Goal: Navigation & Orientation: Find specific page/section

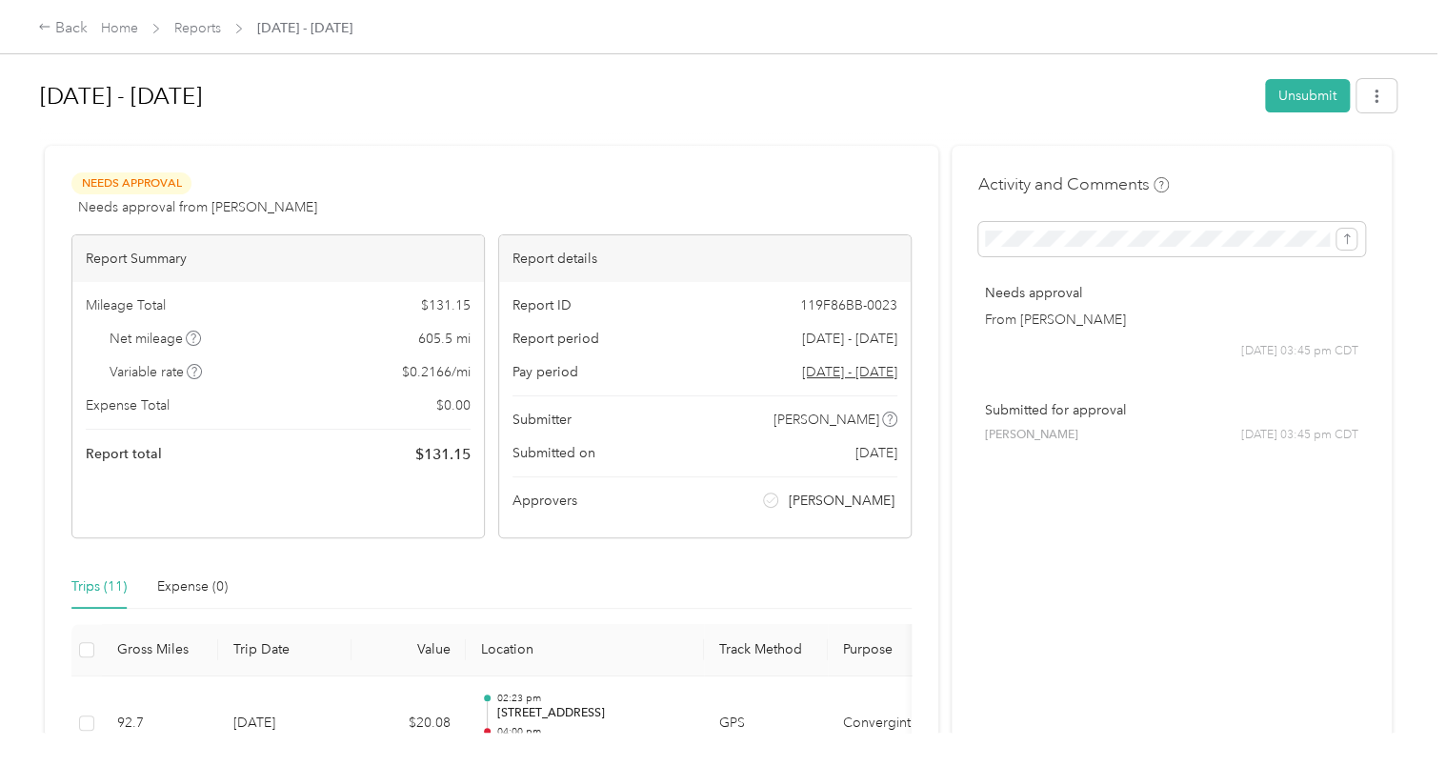
drag, startPoint x: 744, startPoint y: 154, endPoint x: 758, endPoint y: 244, distance: 90.7
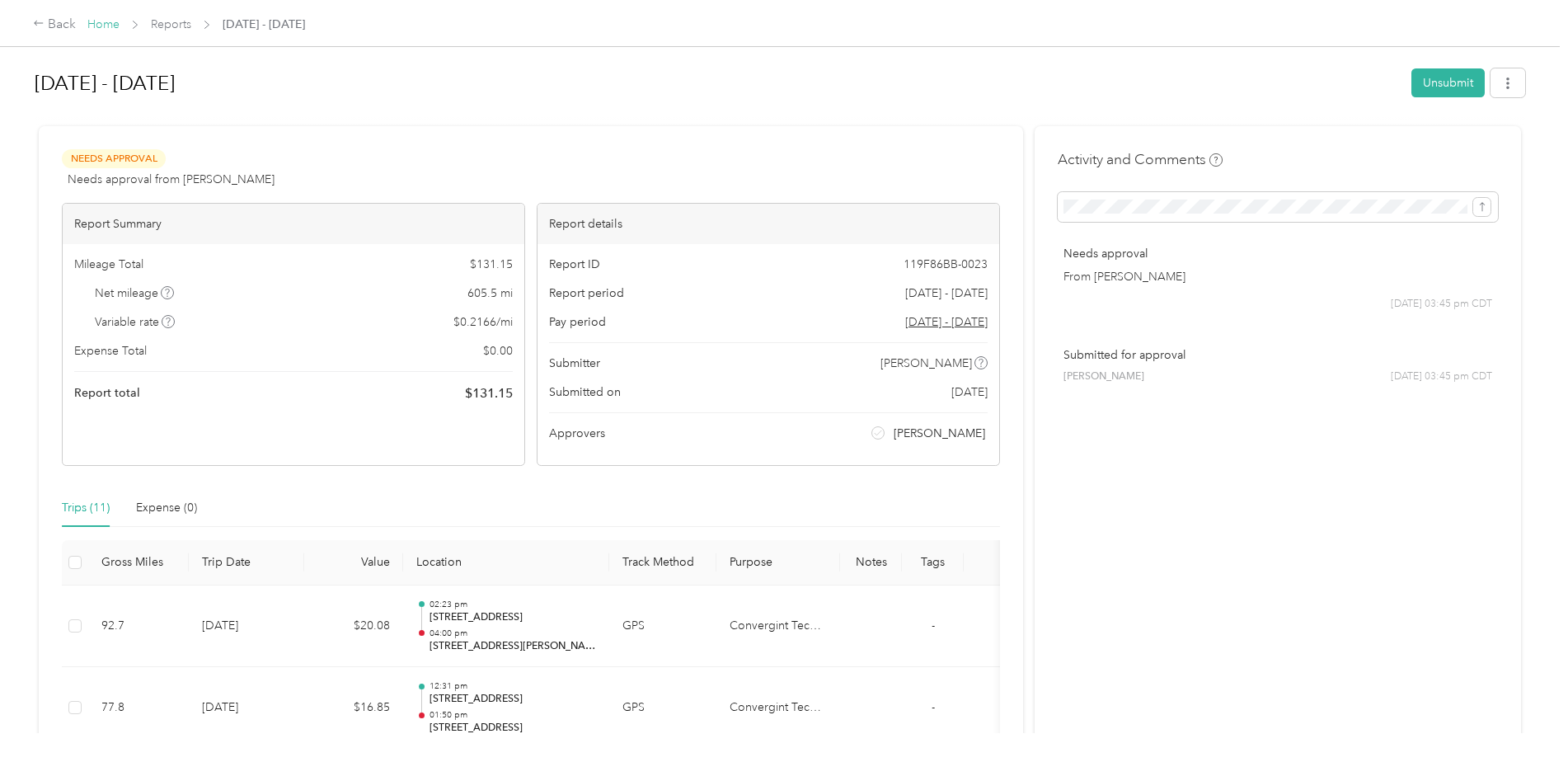
click at [99, 24] on link "Home" at bounding box center [103, 24] width 32 height 14
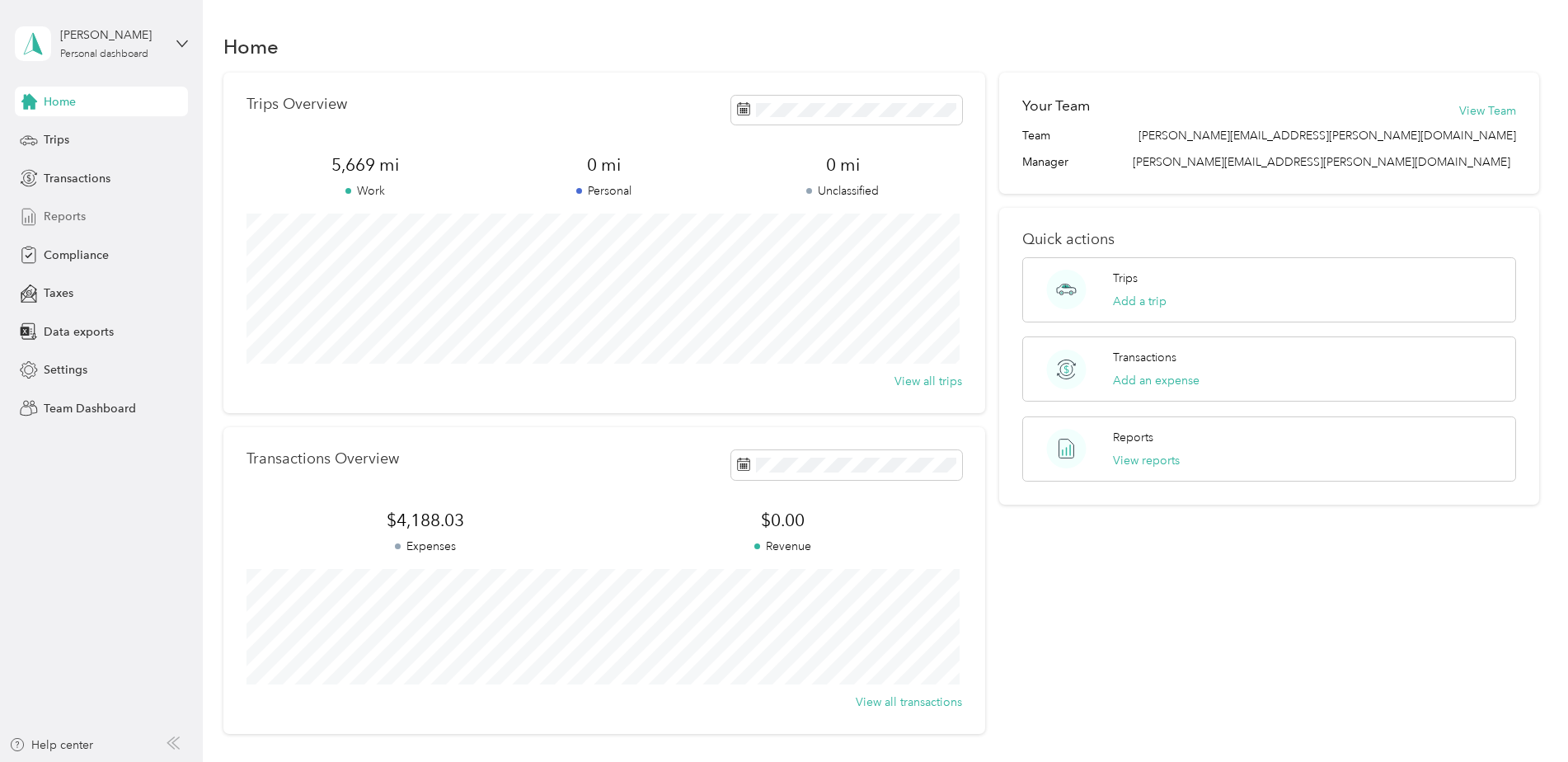
click at [78, 227] on div "Reports" at bounding box center [101, 216] width 173 height 29
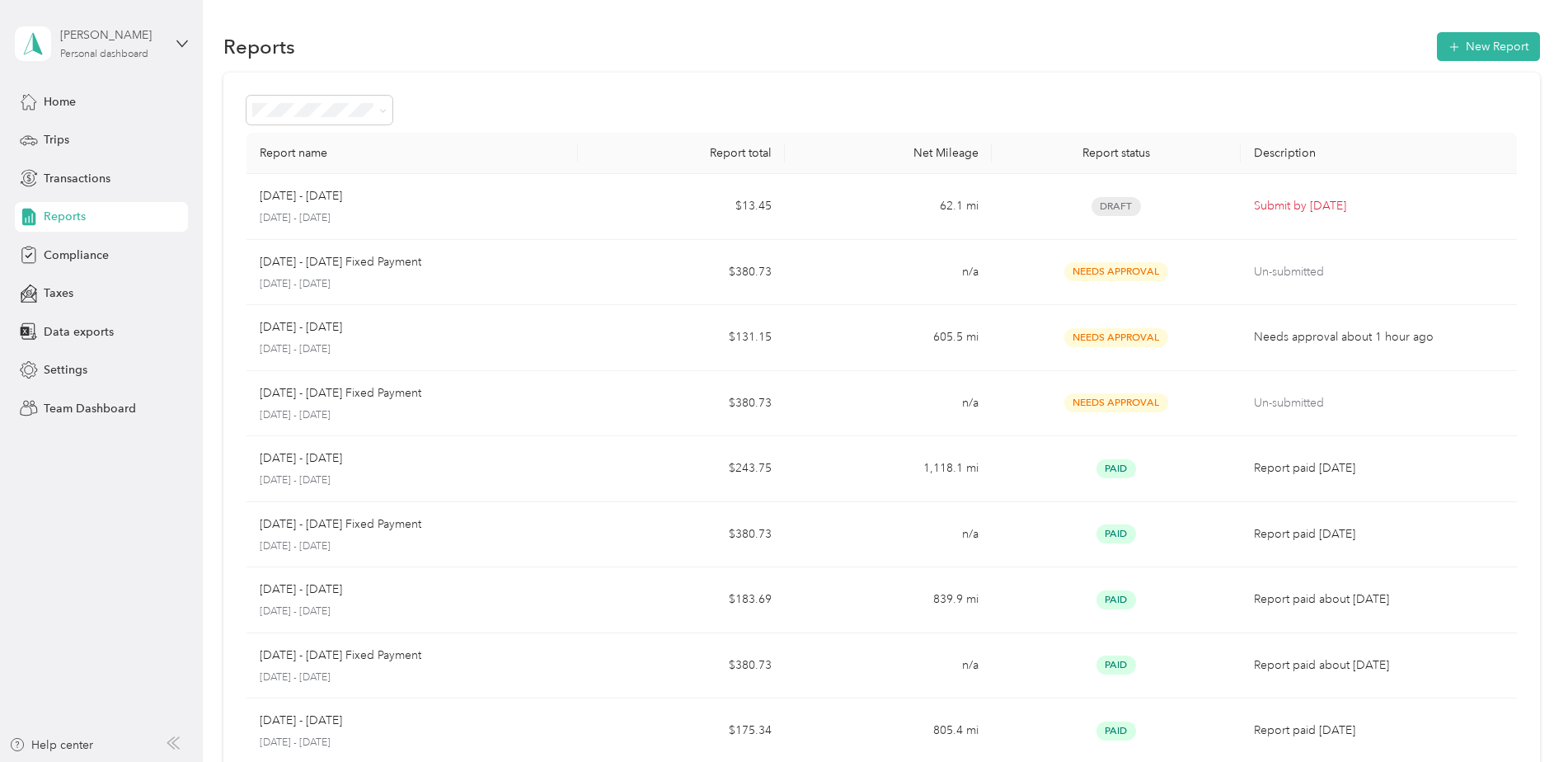
click at [131, 28] on div "[PERSON_NAME]" at bounding box center [112, 35] width 103 height 17
click at [87, 180] on div "Team dashboard Personal dashboard Log out" at bounding box center [281, 173] width 511 height 104
click at [121, 49] on div "Personal dashboard" at bounding box center [105, 54] width 88 height 10
click at [109, 132] on div "Team dashboard" at bounding box center [74, 135] width 88 height 17
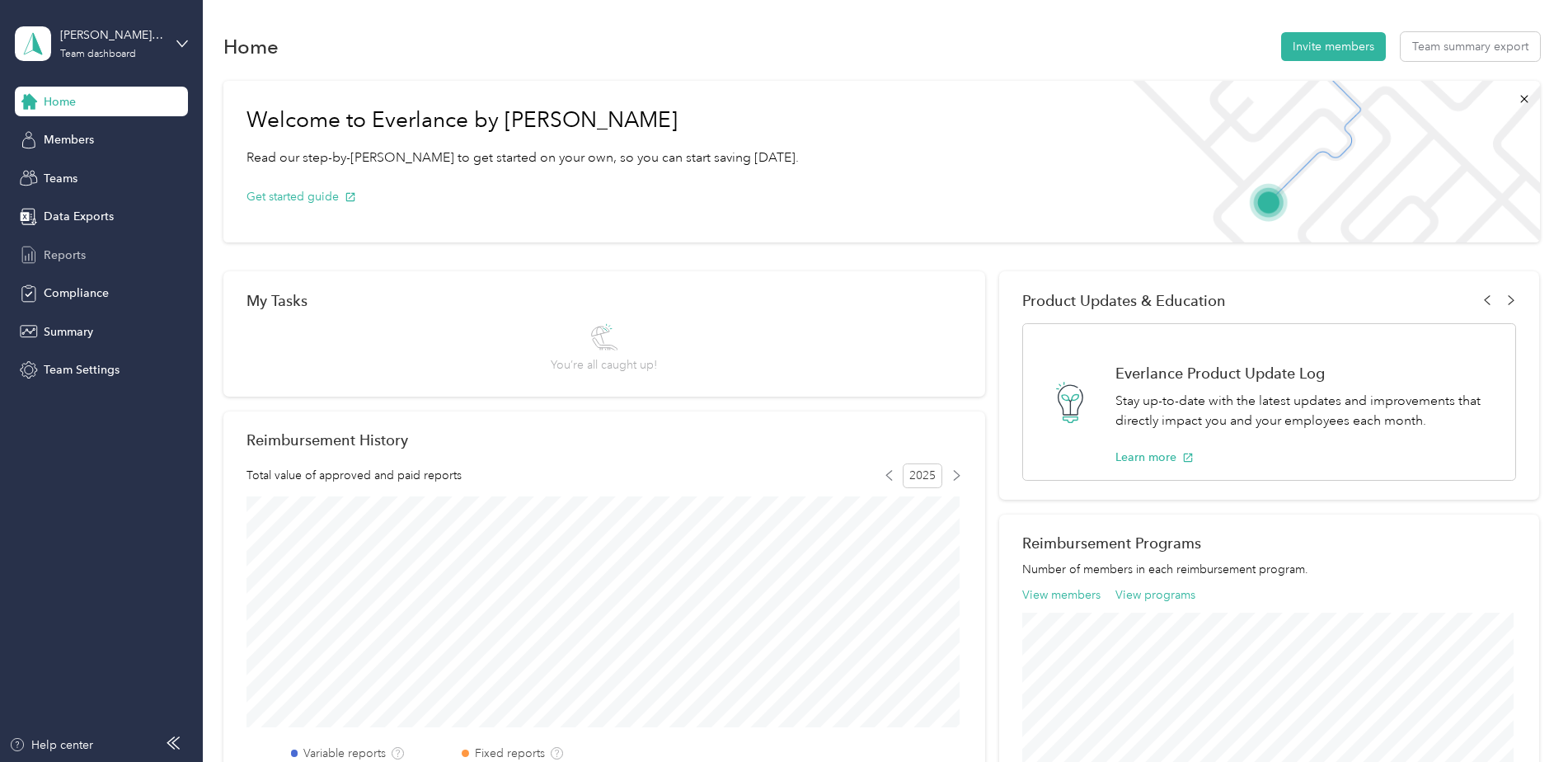
click at [67, 255] on span "Reports" at bounding box center [64, 255] width 42 height 17
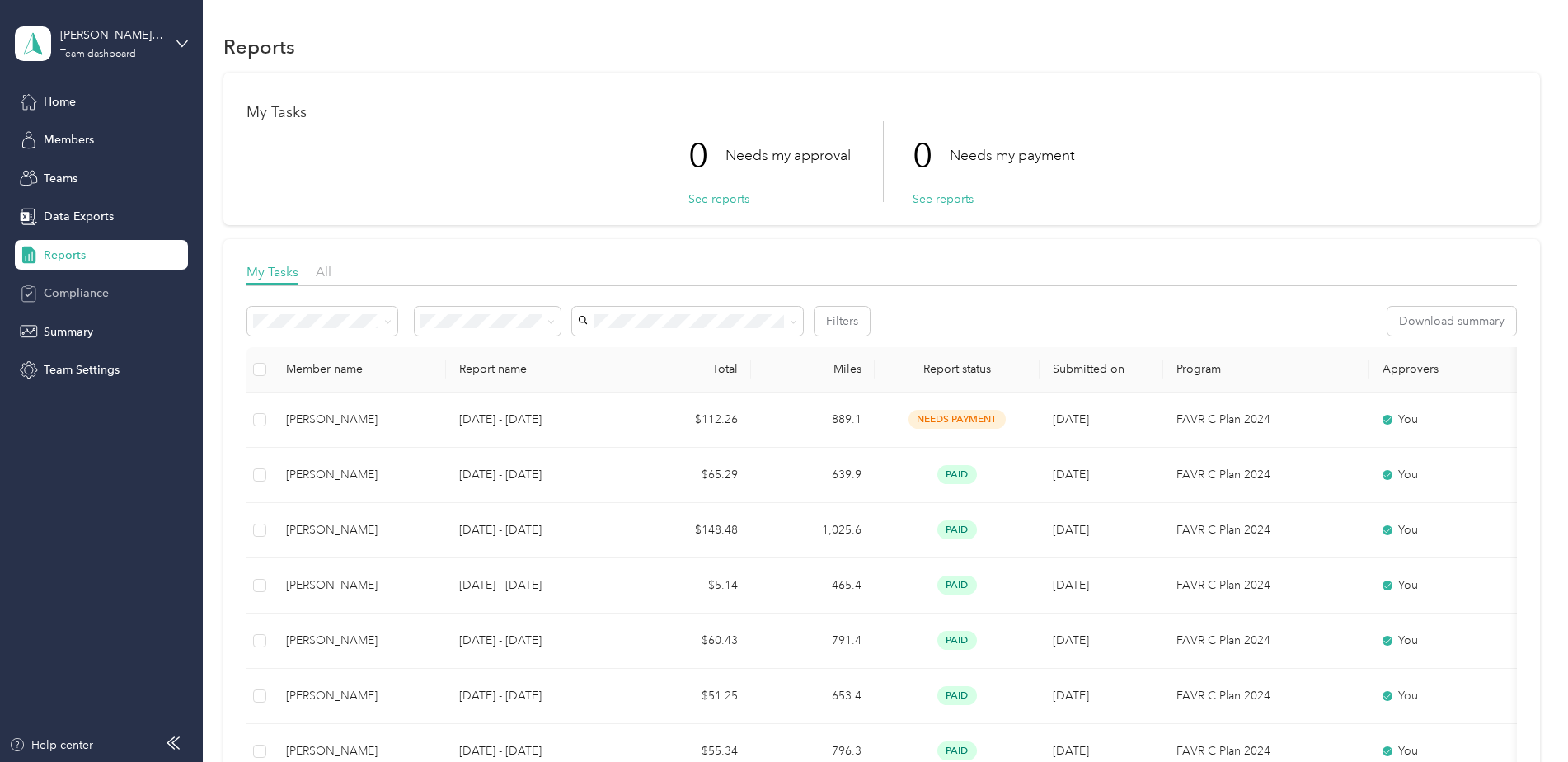
click at [62, 292] on span "Compliance" at bounding box center [75, 294] width 65 height 17
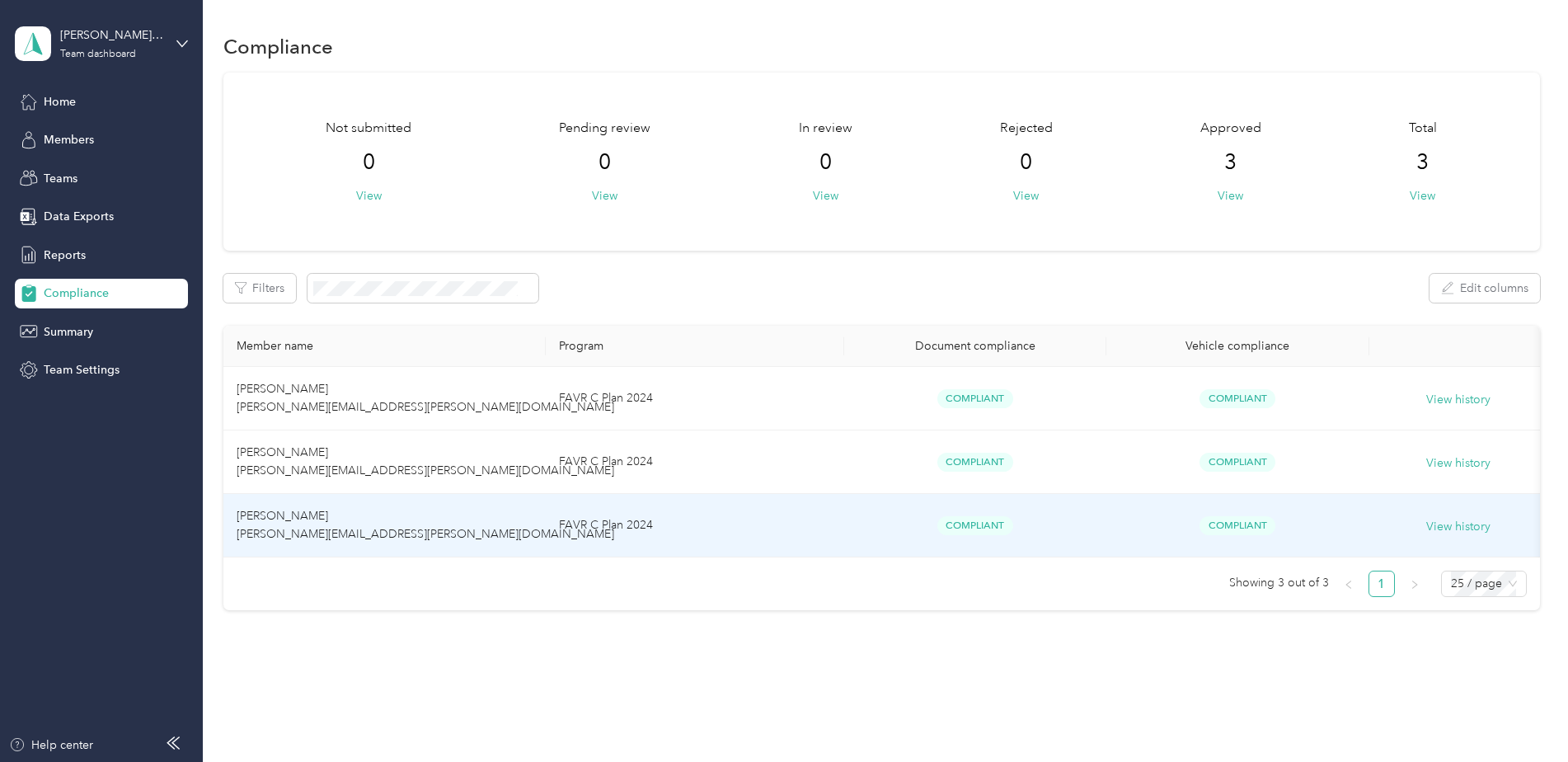
click at [287, 532] on span "[PERSON_NAME] [PERSON_NAME][EMAIL_ADDRESS][PERSON_NAME][DOMAIN_NAME]" at bounding box center [425, 525] width 377 height 32
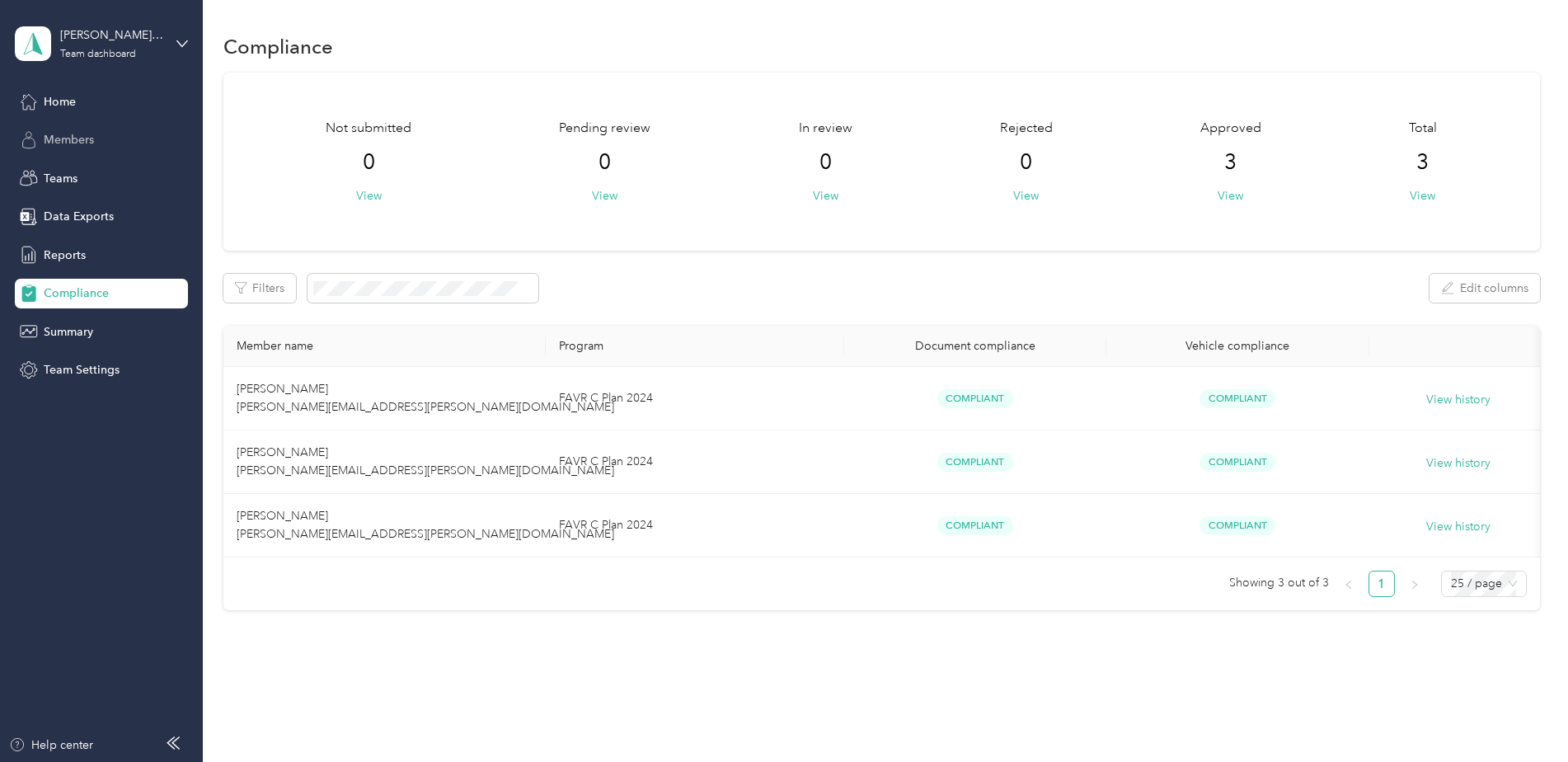
click at [62, 143] on span "Members" at bounding box center [68, 139] width 50 height 17
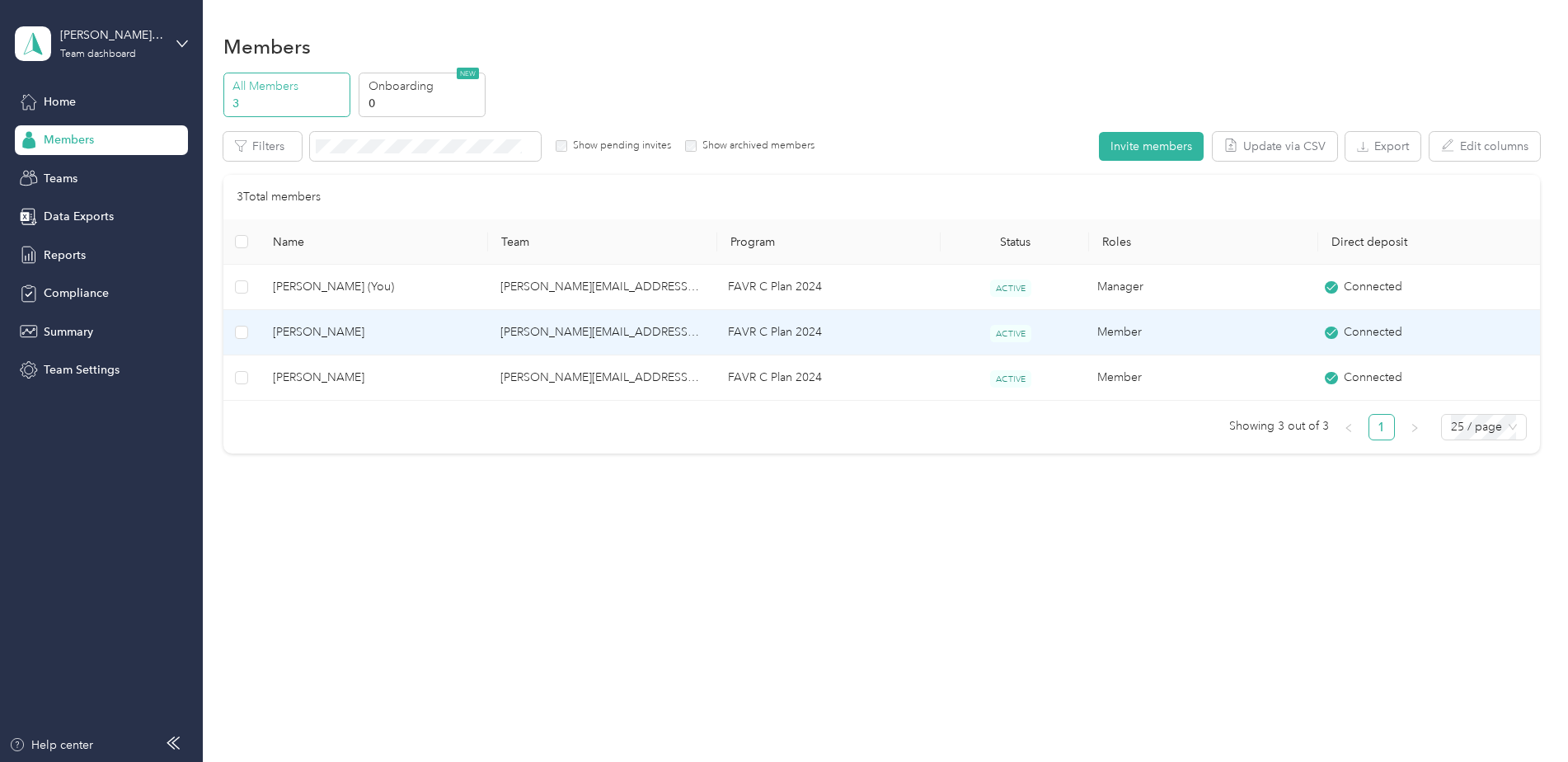
click at [313, 323] on span "[PERSON_NAME]" at bounding box center [373, 332] width 201 height 18
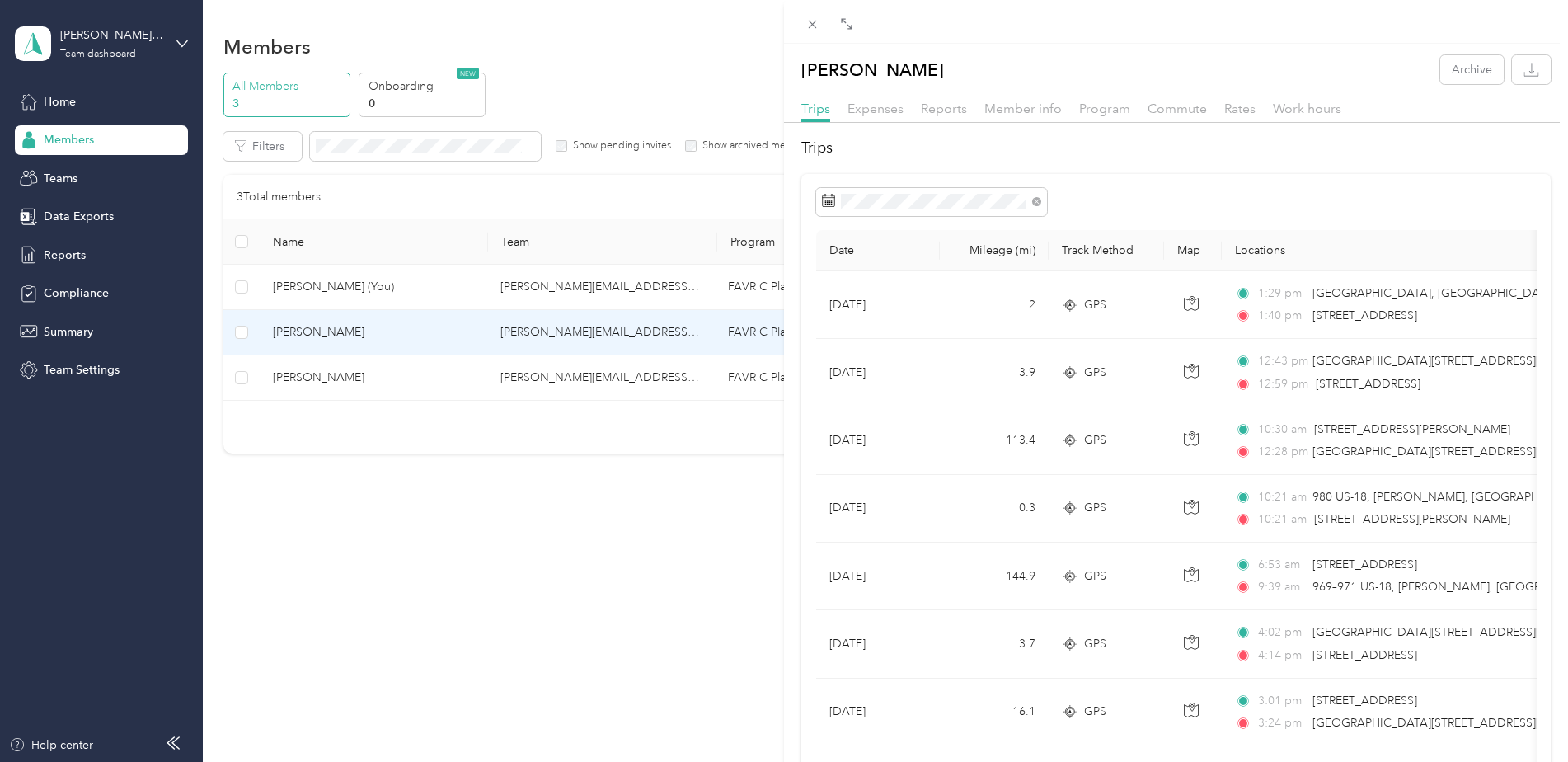
click at [80, 182] on div "[PERSON_NAME] Archive Trips Expenses Reports Member info Program Commute Rates …" at bounding box center [784, 381] width 1568 height 762
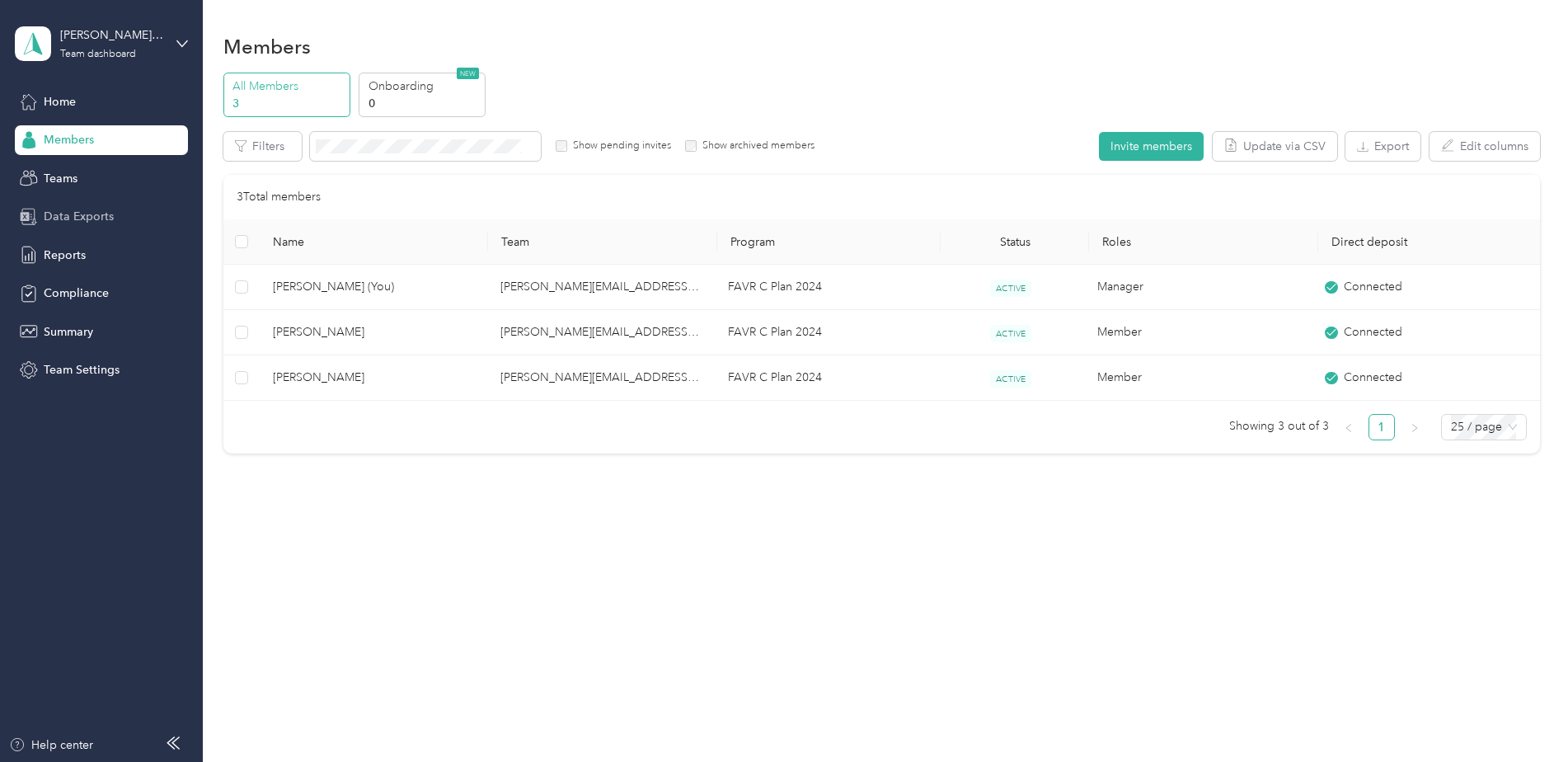
click at [119, 210] on div "Data Exports" at bounding box center [101, 216] width 173 height 29
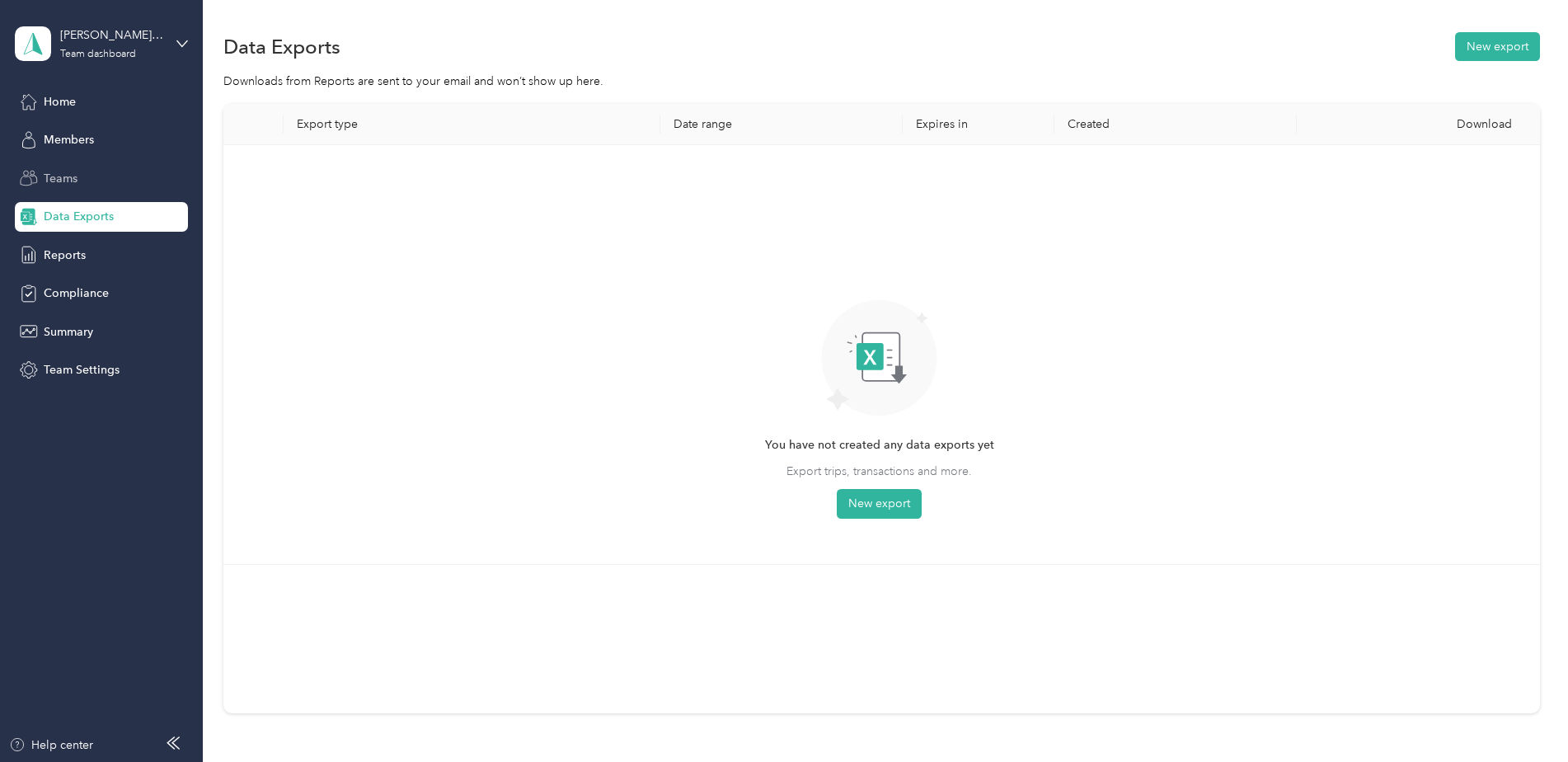
click at [56, 173] on span "Teams" at bounding box center [60, 178] width 34 height 17
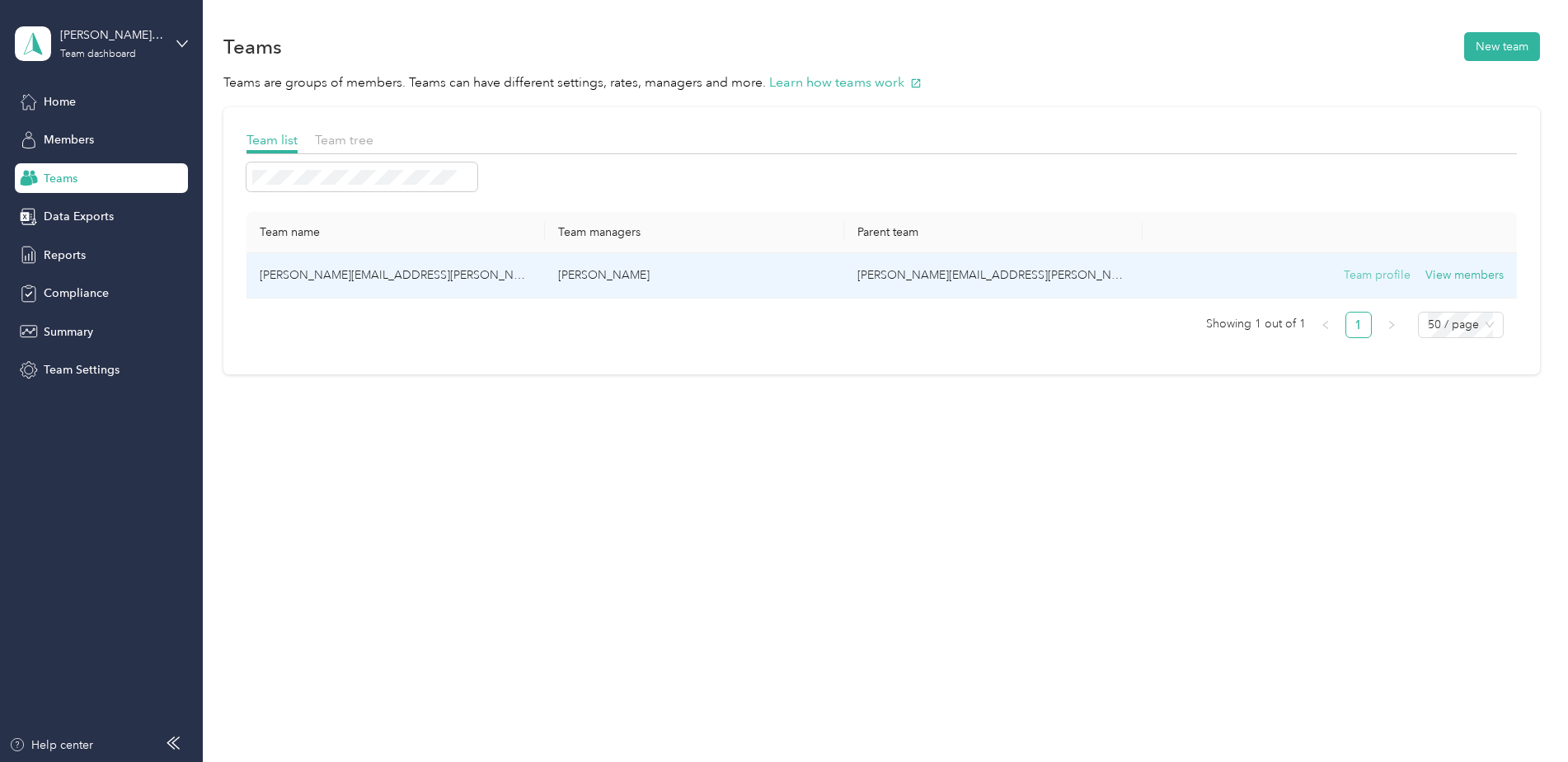
click at [1250, 278] on button "Team profile" at bounding box center [1377, 275] width 67 height 18
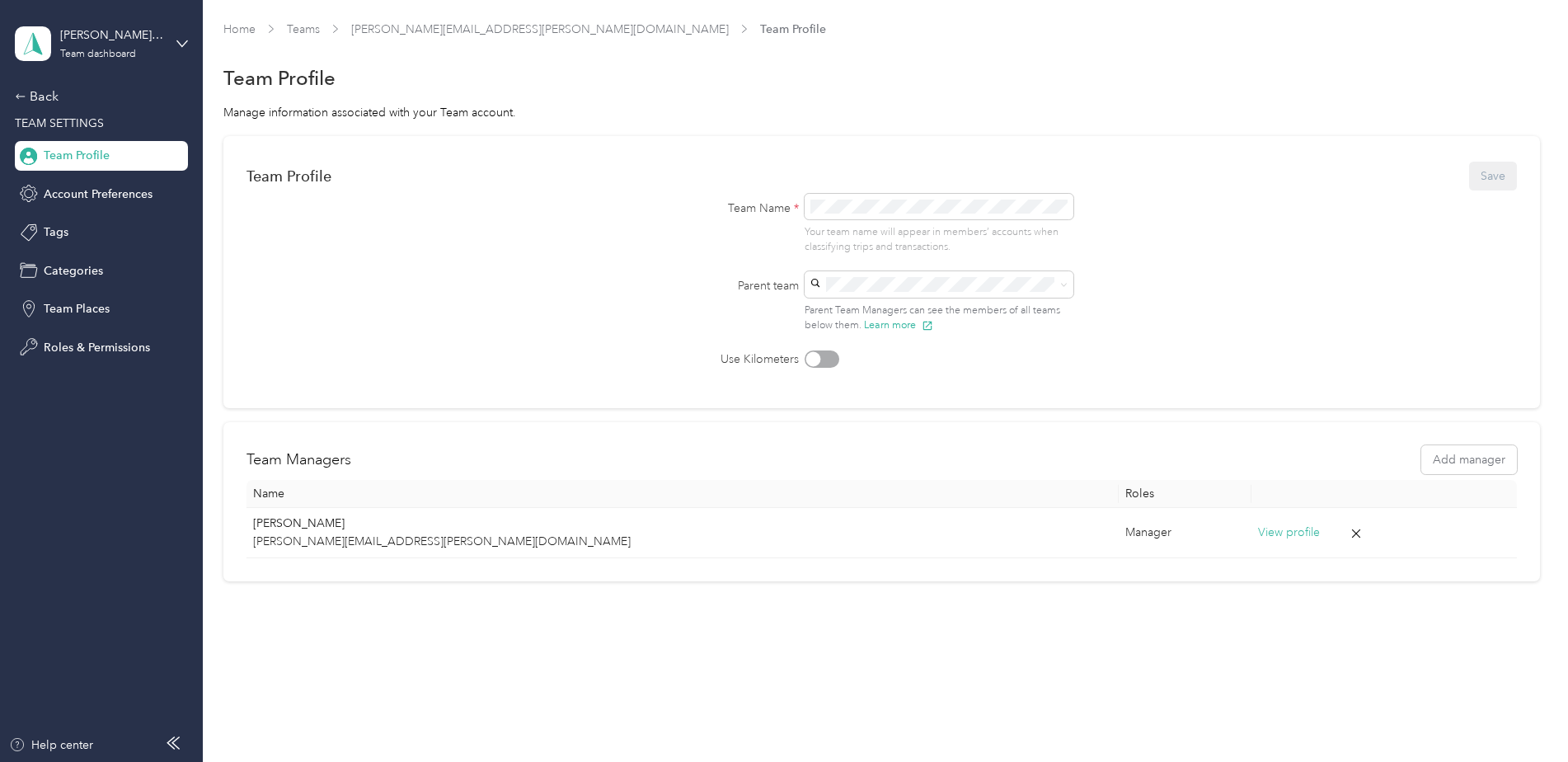
click at [1250, 293] on form "Team Profile Save Team Name * Your team name will appear in members’ accounts w…" at bounding box center [882, 263] width 1270 height 209
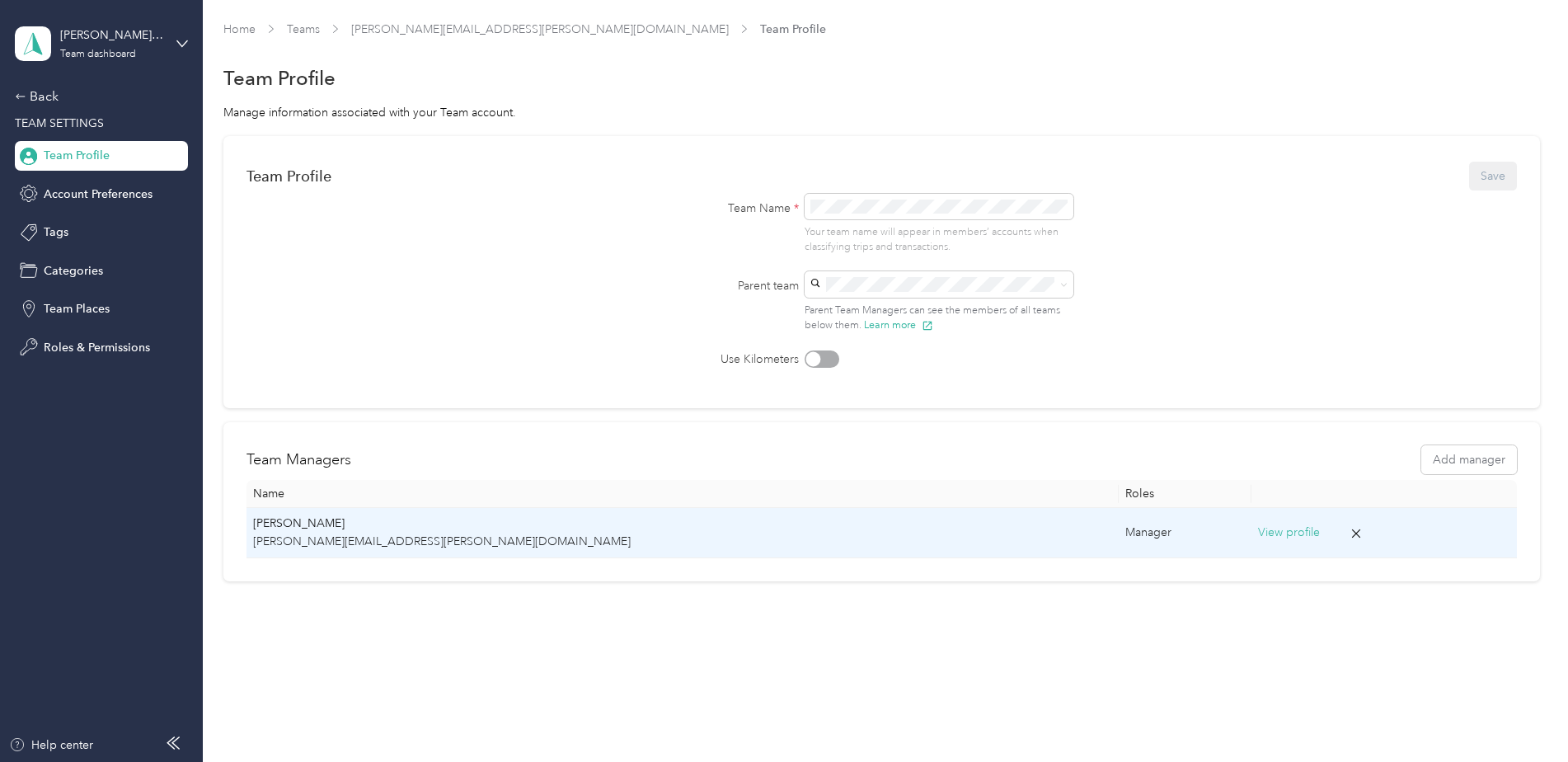
click at [1250, 535] on button "View profile" at bounding box center [1288, 533] width 61 height 18
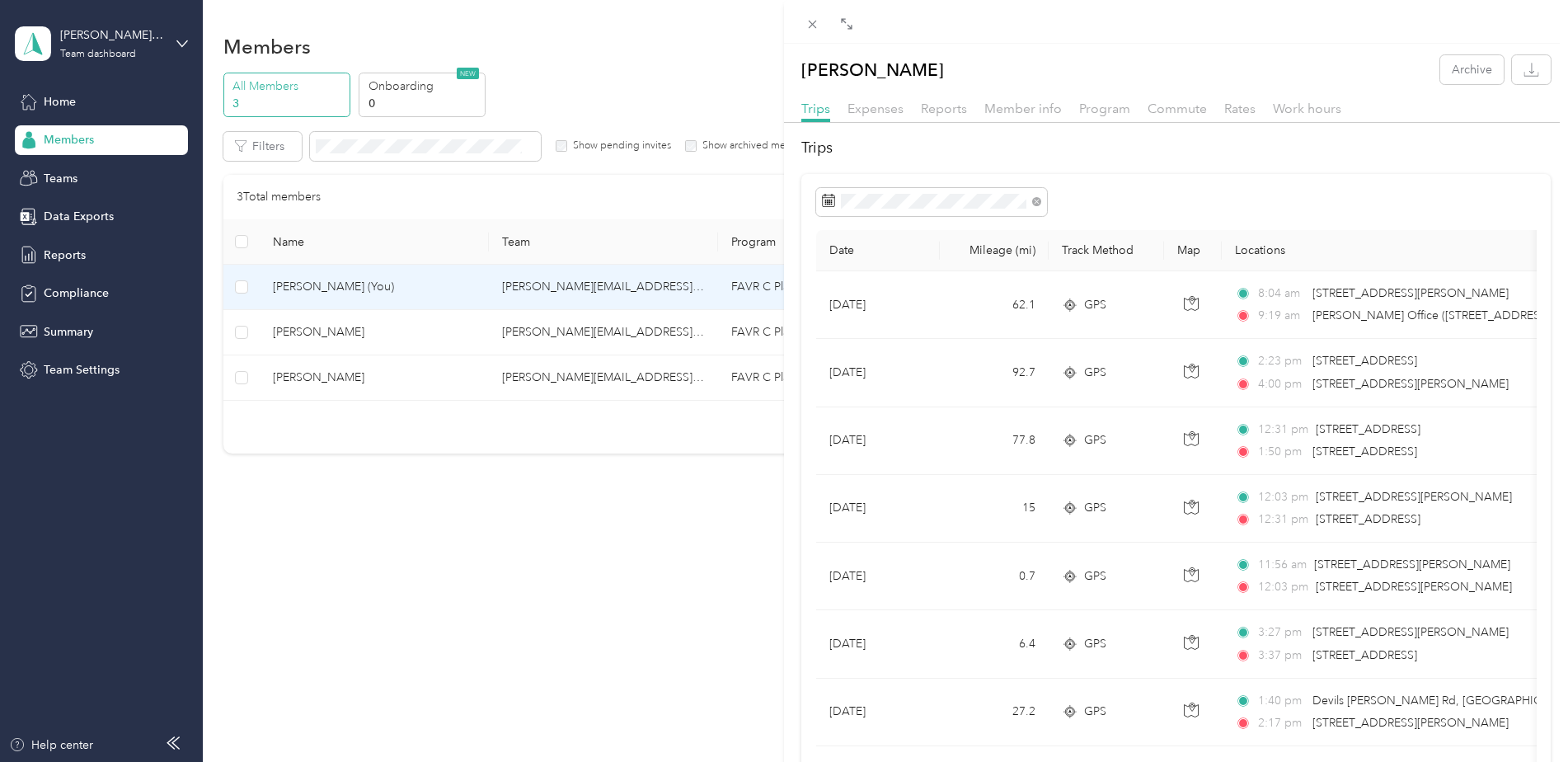
click at [53, 100] on div "[PERSON_NAME] Archive Trips Expenses Reports Member info Program Commute Rates …" at bounding box center [784, 381] width 1568 height 762
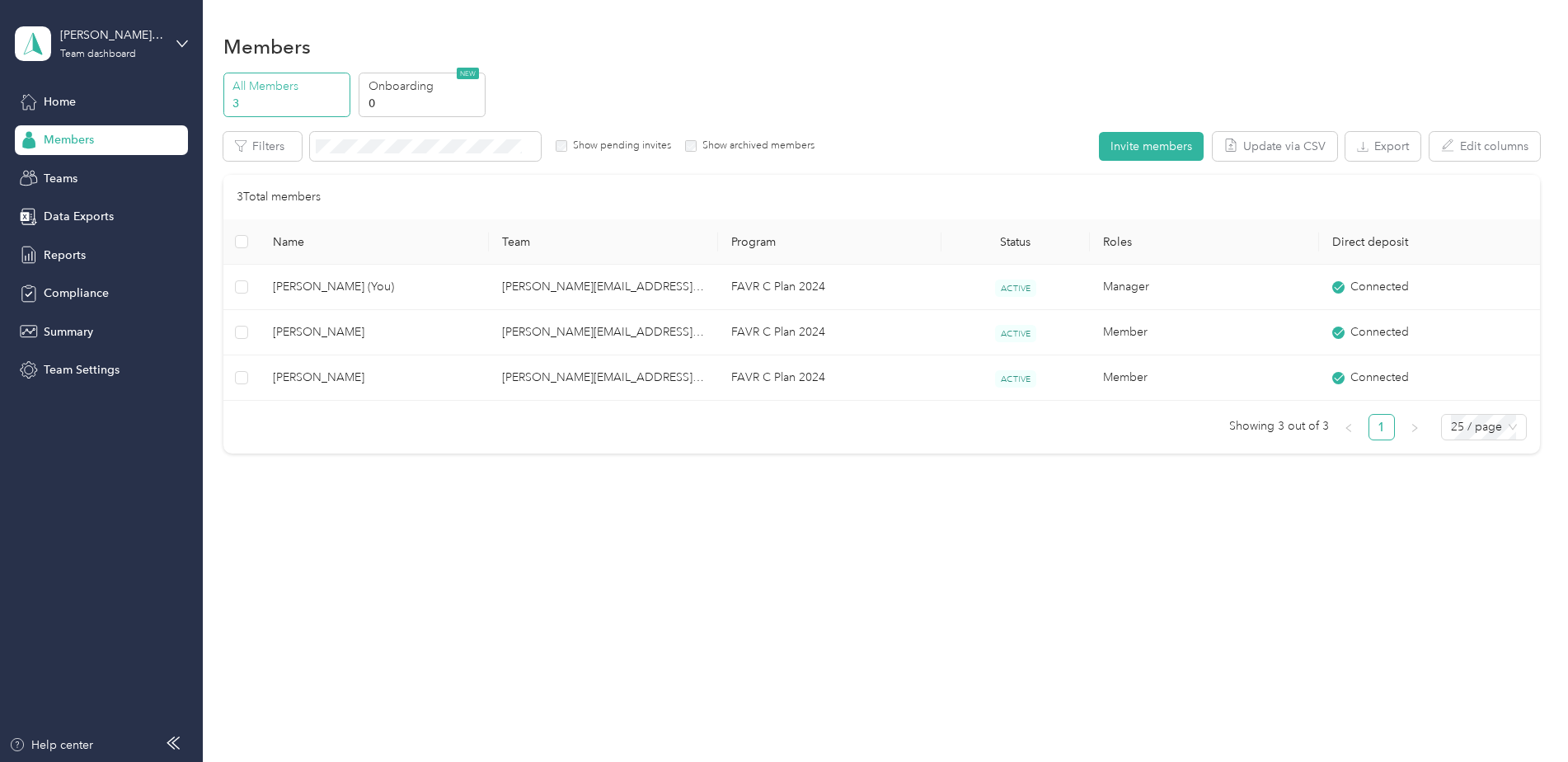
click at [53, 100] on span "Home" at bounding box center [59, 102] width 32 height 17
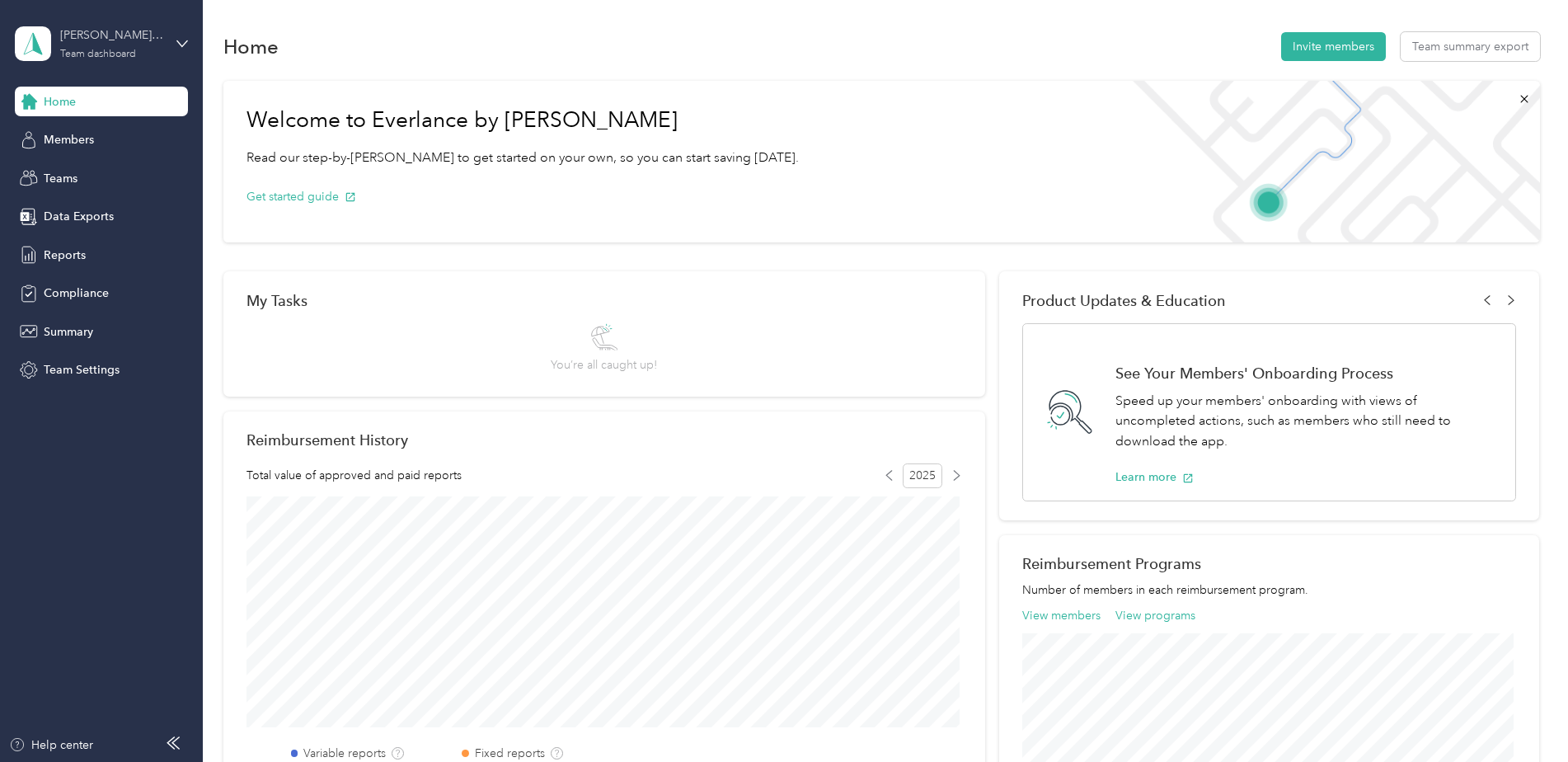
click at [133, 37] on div "[PERSON_NAME][EMAIL_ADDRESS][PERSON_NAME][DOMAIN_NAME]" at bounding box center [112, 35] width 103 height 17
click at [93, 176] on div "Personal dashboard" at bounding box center [281, 172] width 511 height 29
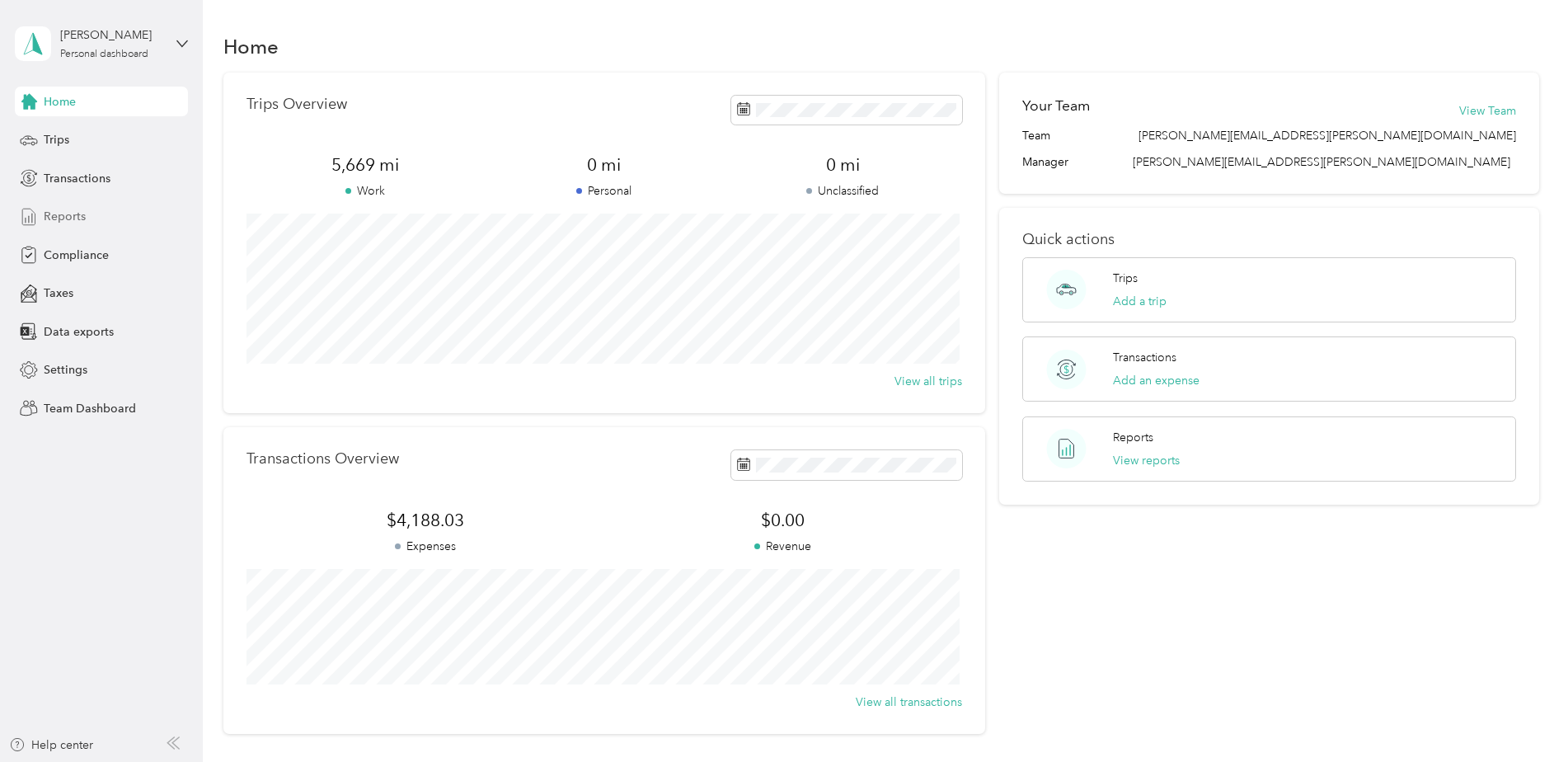
click at [79, 210] on span "Reports" at bounding box center [64, 216] width 42 height 17
